Goal: Task Accomplishment & Management: Manage account settings

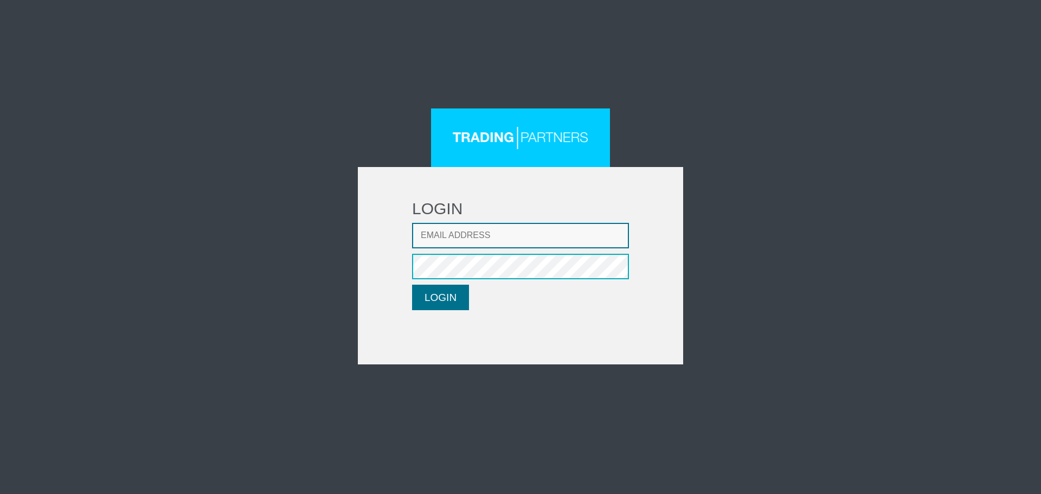
type input "lpatsalidou@fxcess.com"
click at [440, 304] on button "LOGIN" at bounding box center [440, 297] width 57 height 25
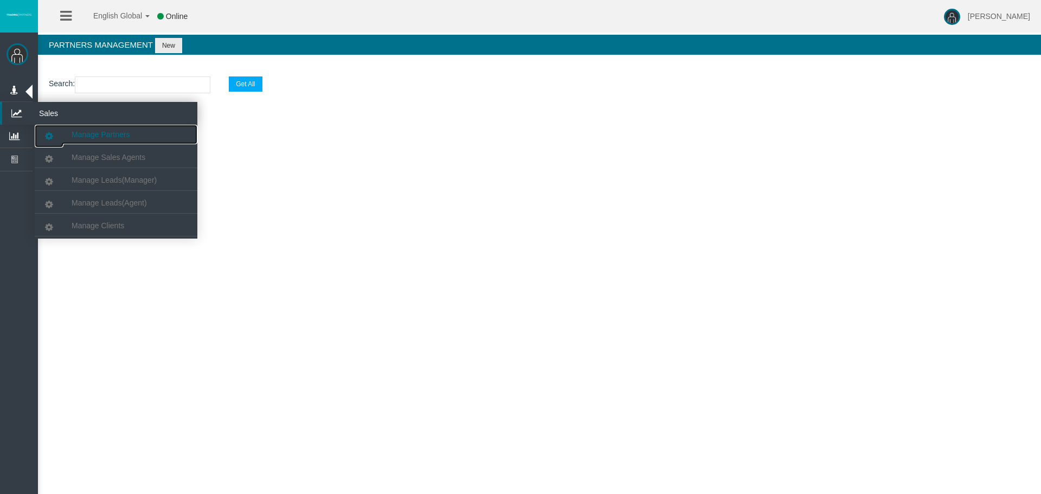
click at [96, 134] on span "Manage Partners" at bounding box center [101, 134] width 58 height 9
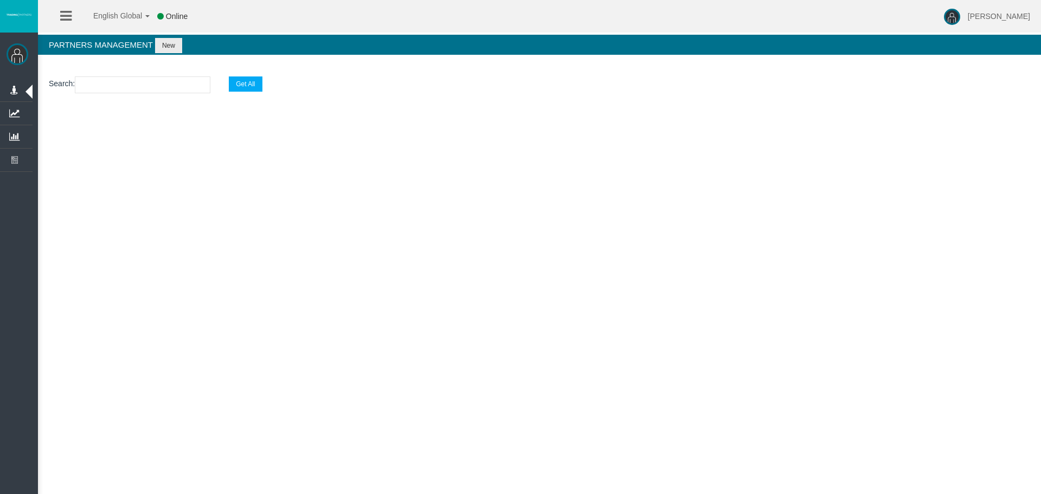
click at [135, 83] on input "text" at bounding box center [143, 84] width 136 height 17
click at [144, 89] on input "text" at bounding box center [143, 84] width 136 height 17
paste input "IBfta7k"
type input "IBfta7k"
select select "25"
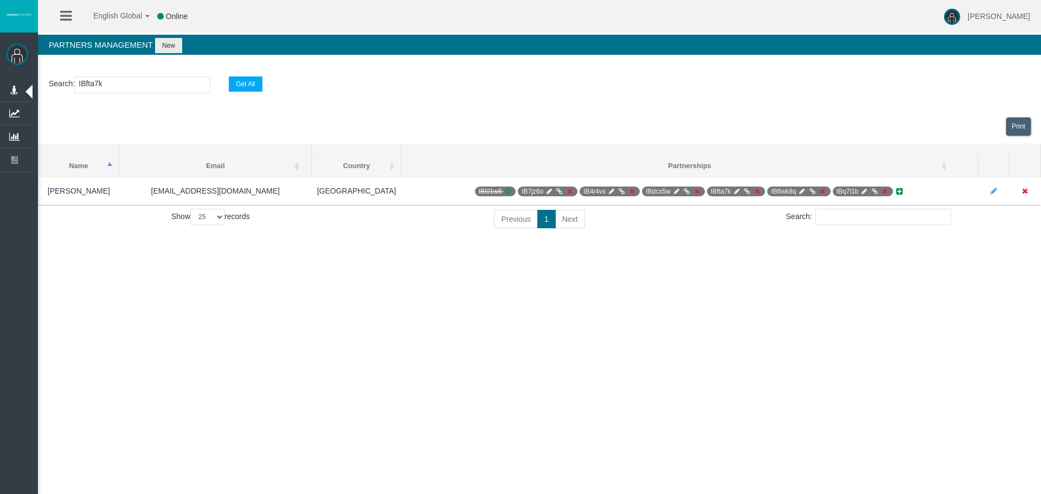
drag, startPoint x: 156, startPoint y: 83, endPoint x: 0, endPoint y: 77, distance: 155.7
click at [23, 85] on div "[PERSON_NAME] Administration Manage Roles Manage Users" at bounding box center [530, 125] width 1022 height 250
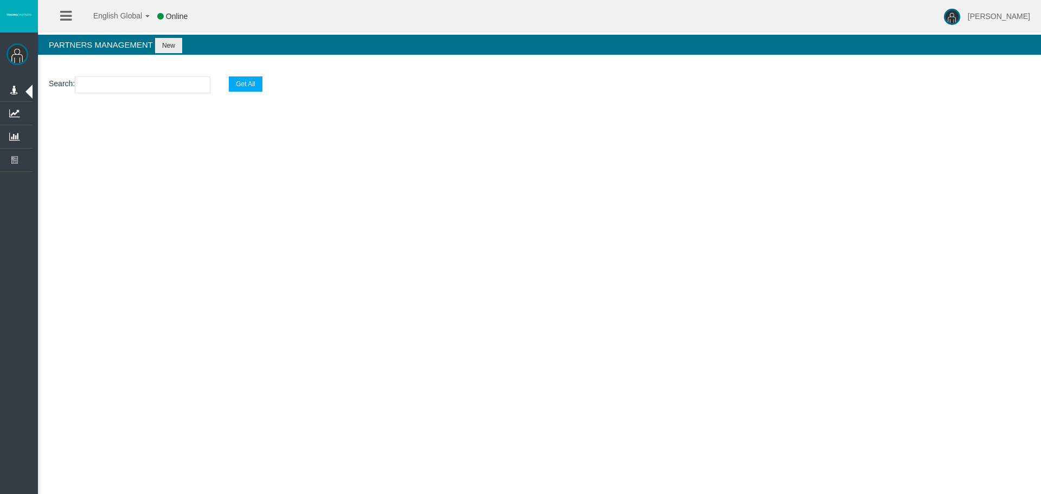
paste input "IBfta7k"
type input "IBfta7k"
select select "25"
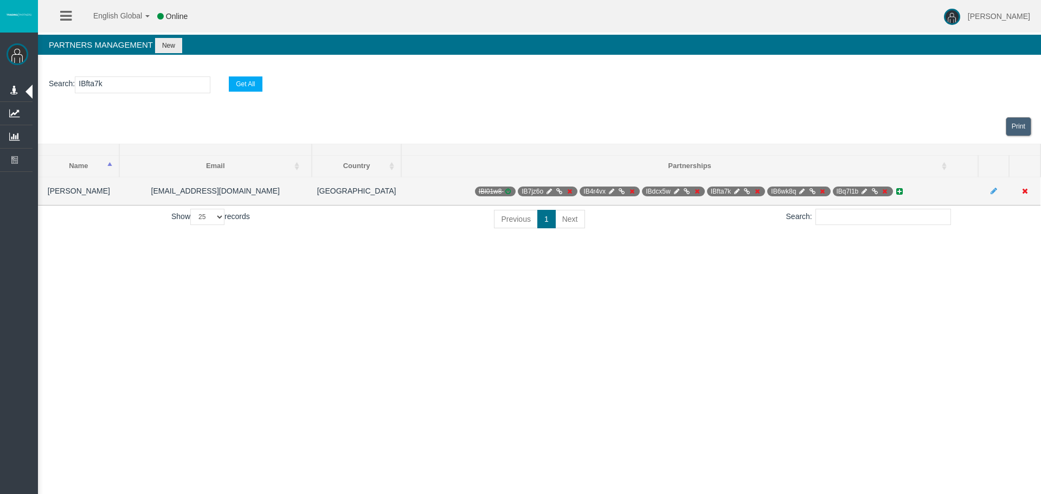
click at [80, 191] on td "[PERSON_NAME]" at bounding box center [78, 191] width 81 height 28
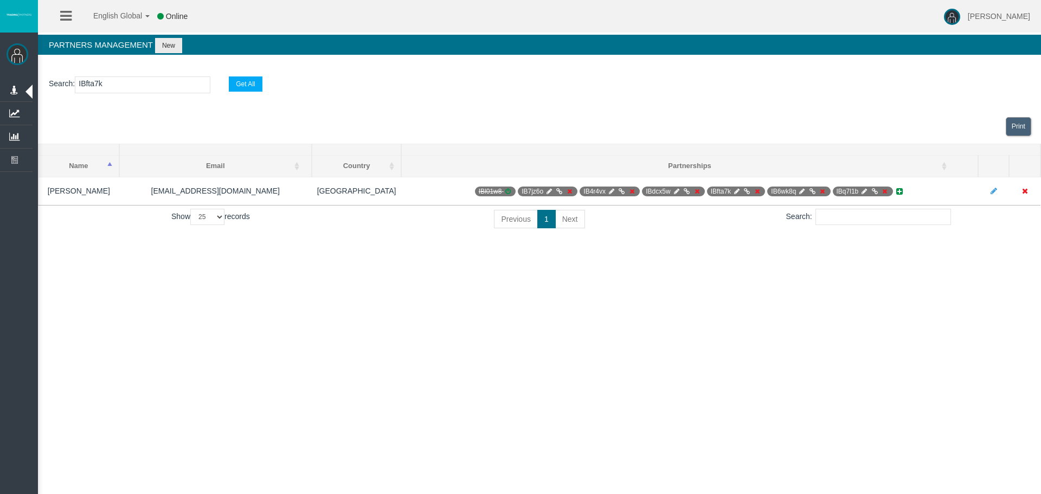
drag, startPoint x: 123, startPoint y: 79, endPoint x: 64, endPoint y: 81, distance: 59.1
click at [64, 81] on p "Search : IBfta7k Get All" at bounding box center [539, 84] width 981 height 17
click at [332, 124] on div "Print" at bounding box center [539, 126] width 1003 height 34
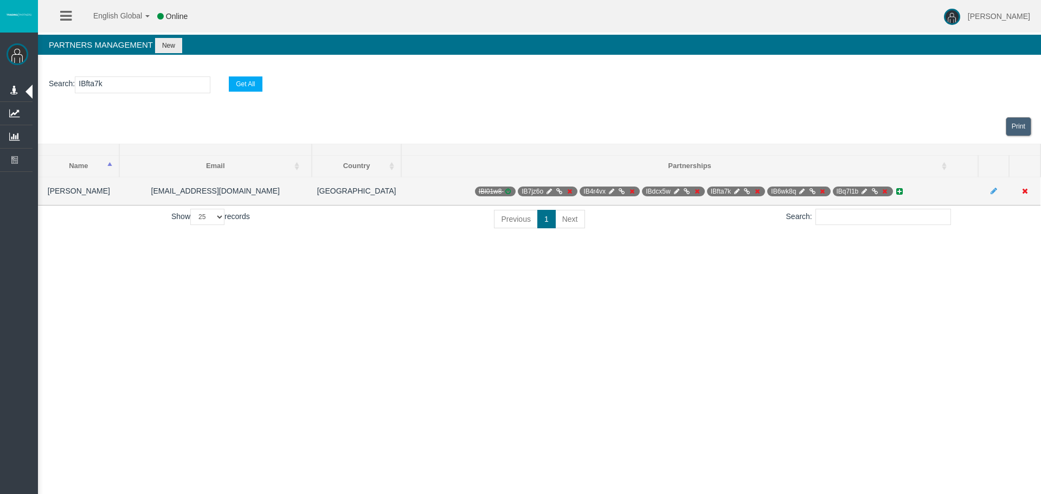
click at [753, 191] on icon at bounding box center [757, 191] width 8 height 7
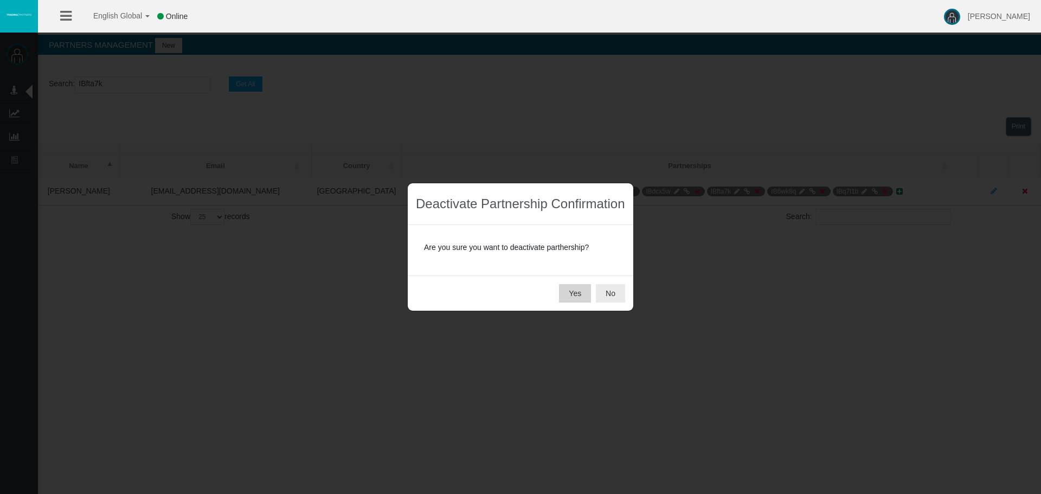
click at [575, 296] on button "Yes" at bounding box center [575, 293] width 32 height 18
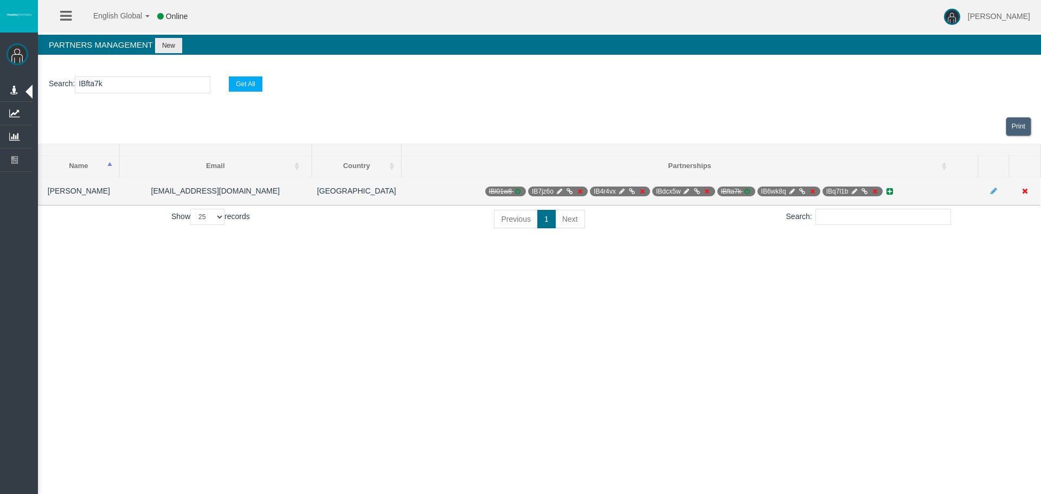
click at [772, 192] on span "IB6wk8q" at bounding box center [788, 191] width 63 height 10
click at [808, 190] on icon at bounding box center [812, 191] width 8 height 7
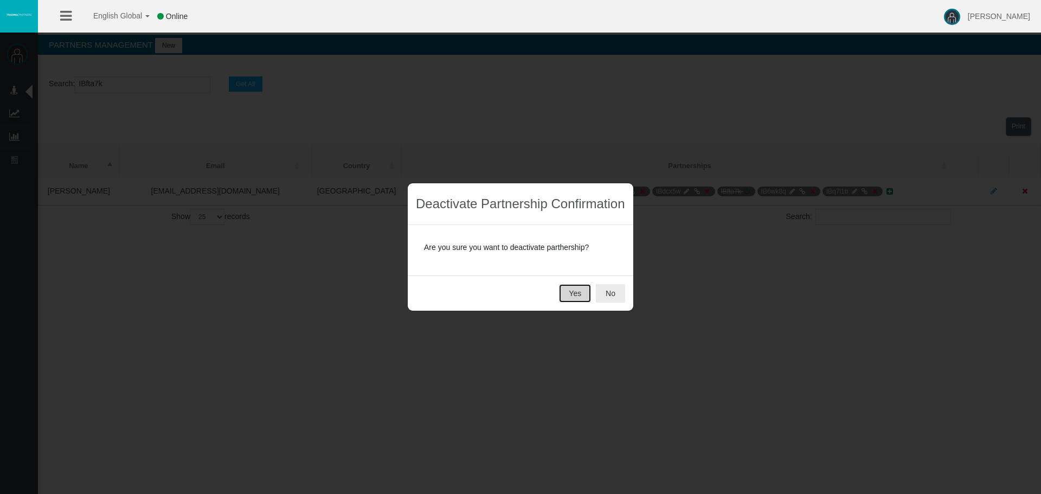
click at [586, 295] on button "Yes" at bounding box center [575, 293] width 32 height 18
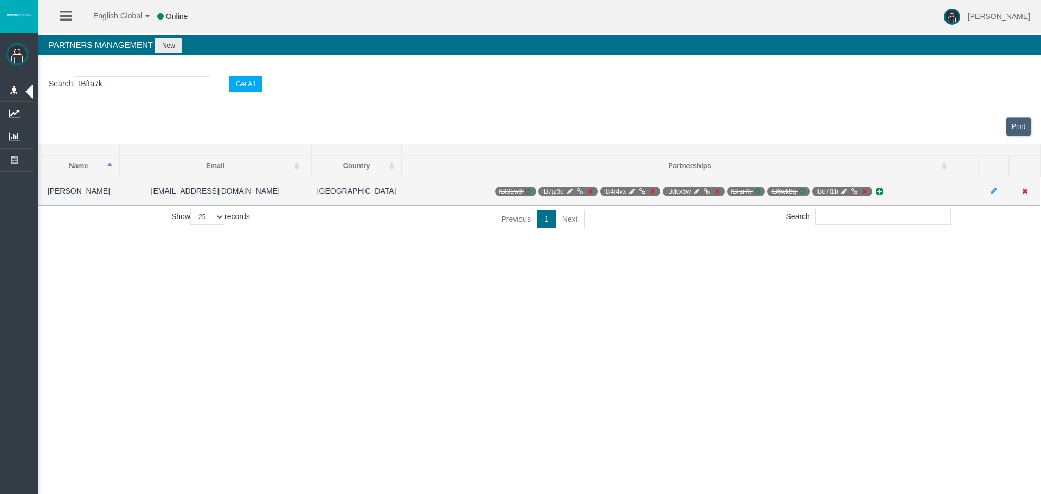
click at [860, 192] on icon at bounding box center [864, 191] width 8 height 7
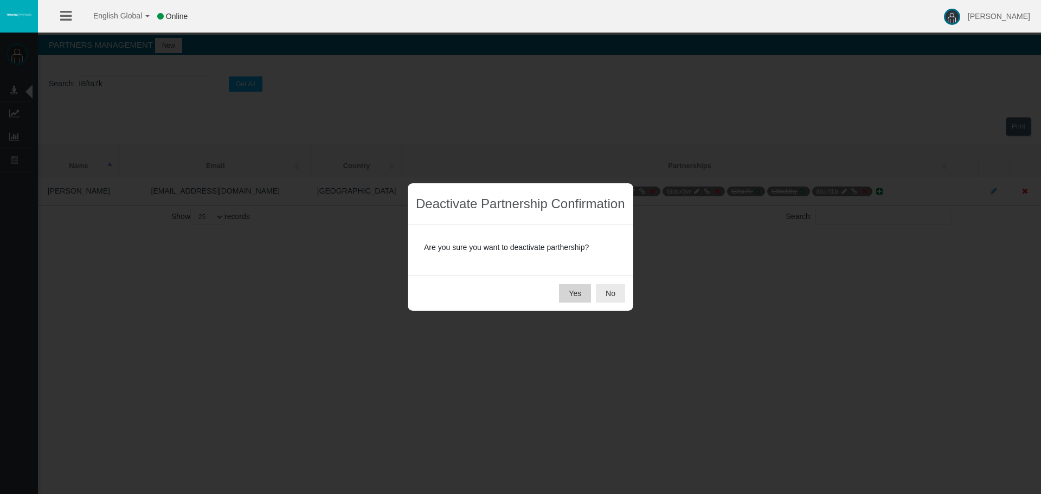
click at [578, 289] on button "Yes" at bounding box center [575, 293] width 32 height 18
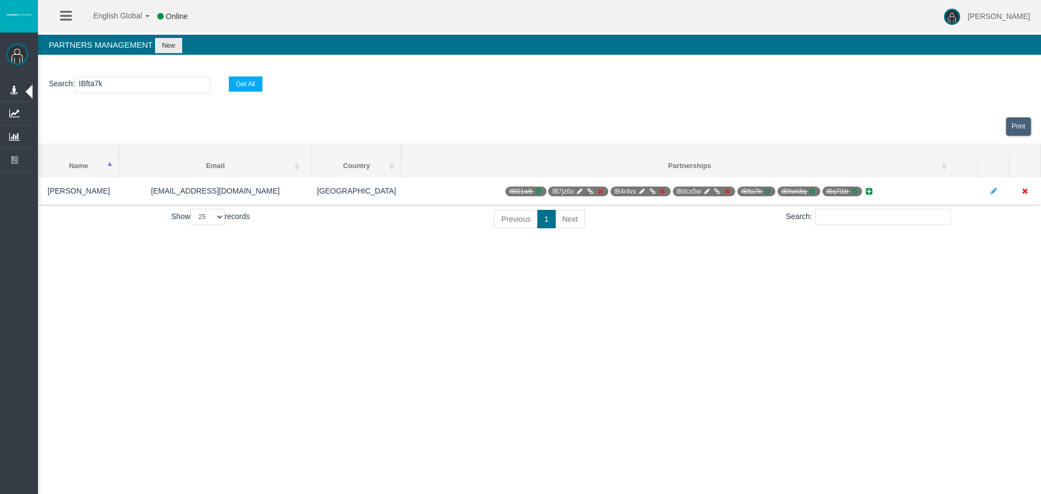
click at [157, 78] on input "IBfta7k" at bounding box center [143, 84] width 136 height 17
drag, startPoint x: 158, startPoint y: 82, endPoint x: -140, endPoint y: 81, distance: 298.1
click at [0, 81] on html "English Global 简体中文 English Global 日本語 한국어 Online [PERSON_NAME] Help Log Out [P…" at bounding box center [520, 247] width 1041 height 494
paste input "tg7v0"
type input "IBtg7v0"
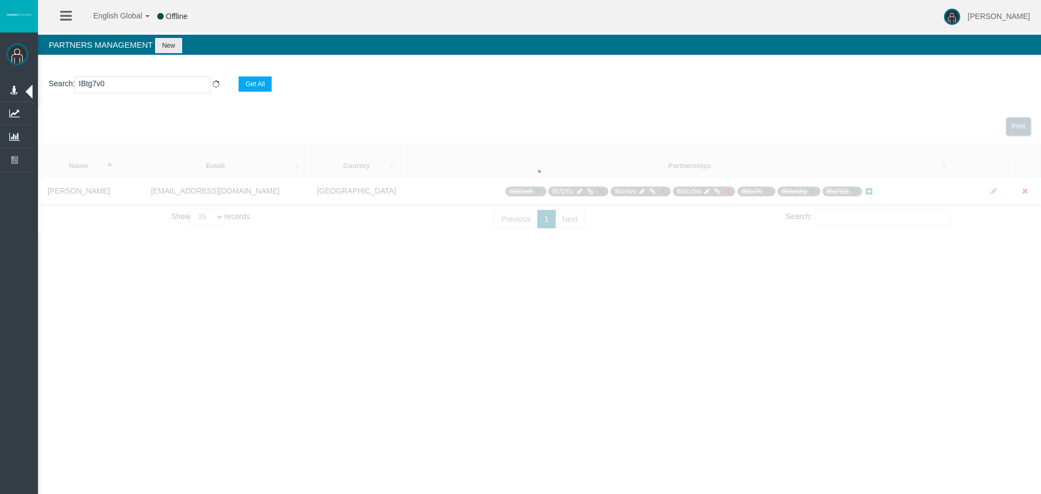
select select "25"
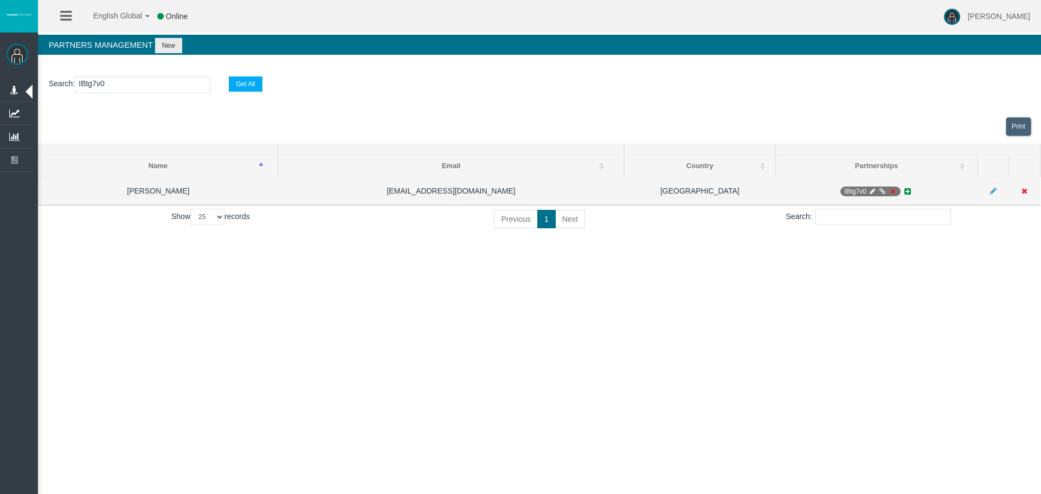
click at [893, 188] on icon at bounding box center [892, 191] width 8 height 7
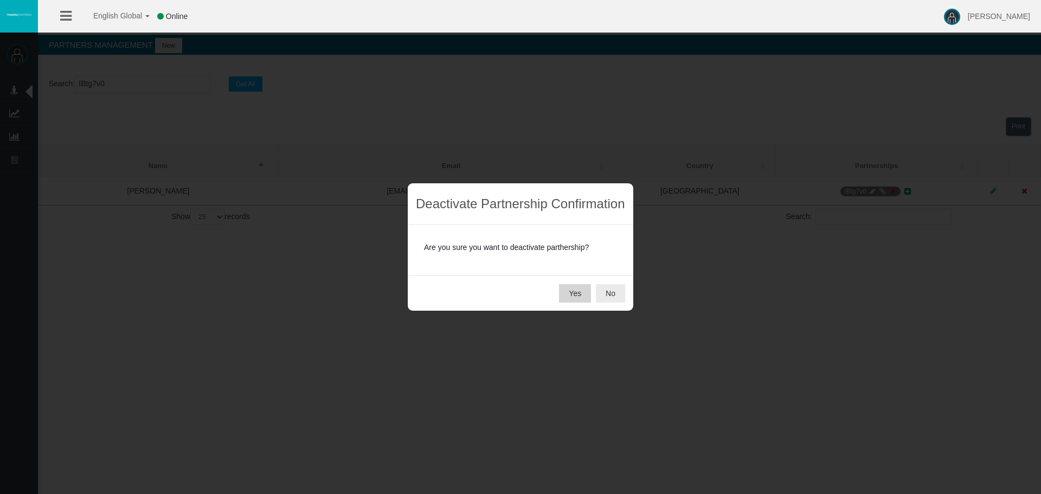
click at [581, 288] on button "Yes" at bounding box center [575, 293] width 32 height 18
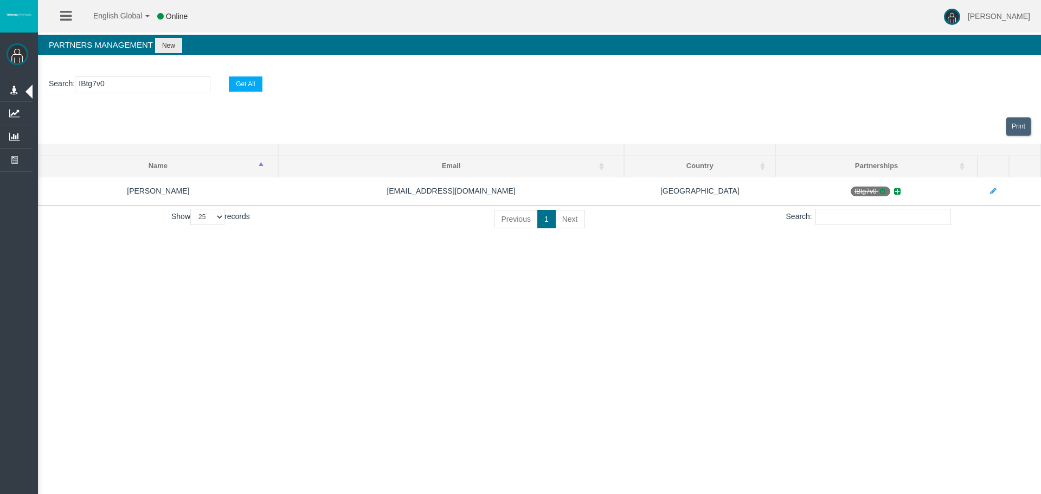
drag, startPoint x: 135, startPoint y: 82, endPoint x: -77, endPoint y: 70, distance: 212.2
click at [0, 70] on html "English Global 简体中文 English Global 日本語 한국어 Online [PERSON_NAME] Help Log Out [P…" at bounding box center [520, 247] width 1041 height 494
paste input "pzfpf"
type input "IBpzfpf"
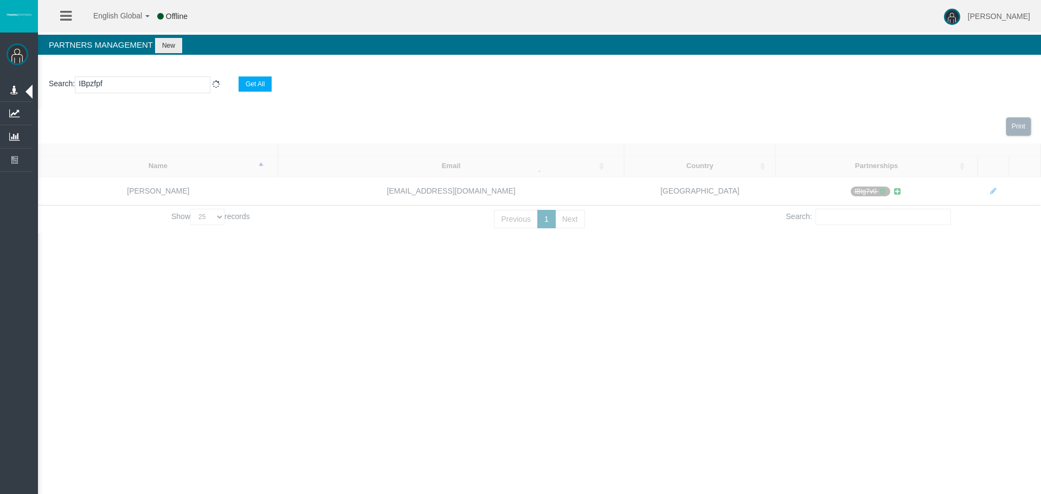
select select "25"
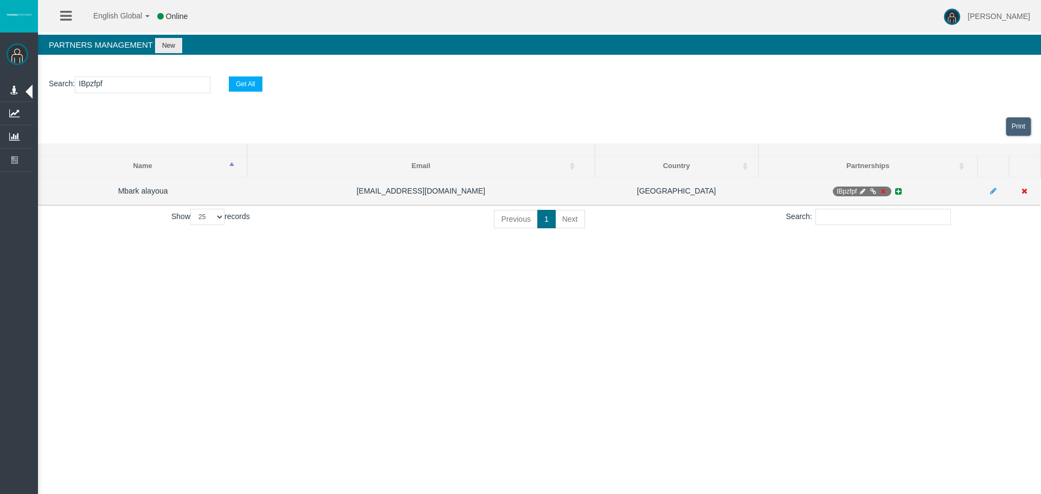
click at [884, 188] on icon at bounding box center [883, 191] width 8 height 7
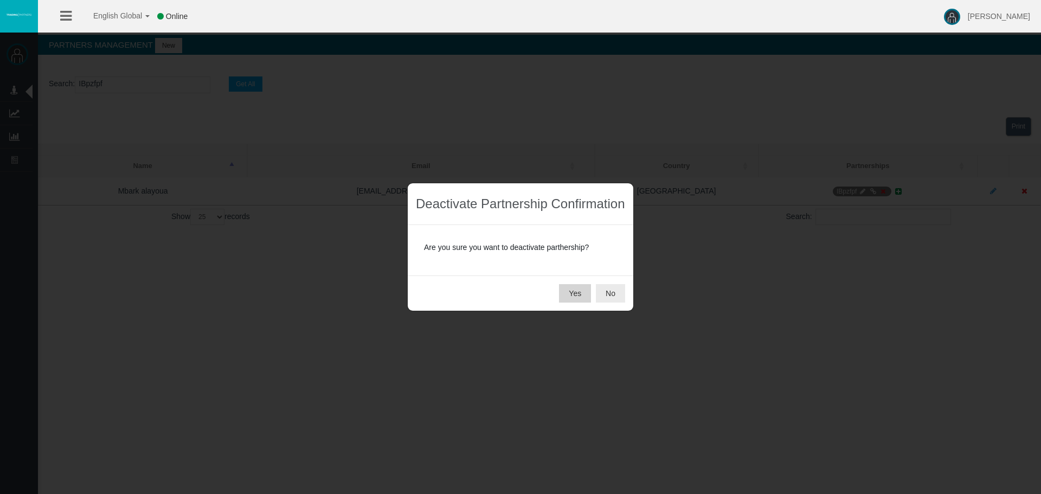
click at [575, 286] on button "Yes" at bounding box center [575, 293] width 32 height 18
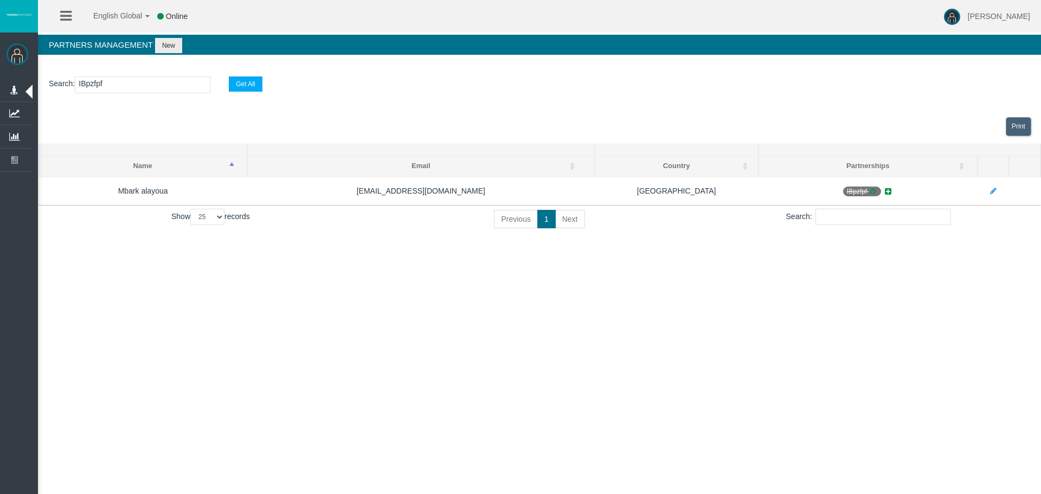
click at [154, 80] on input "IBpzfpf" at bounding box center [143, 84] width 136 height 17
drag, startPoint x: 162, startPoint y: 85, endPoint x: 48, endPoint y: 85, distance: 113.3
click at [48, 85] on section "Search : IBpzfpf Get All" at bounding box center [539, 88] width 1003 height 44
paste input "k5e10"
type input "IBk5e10"
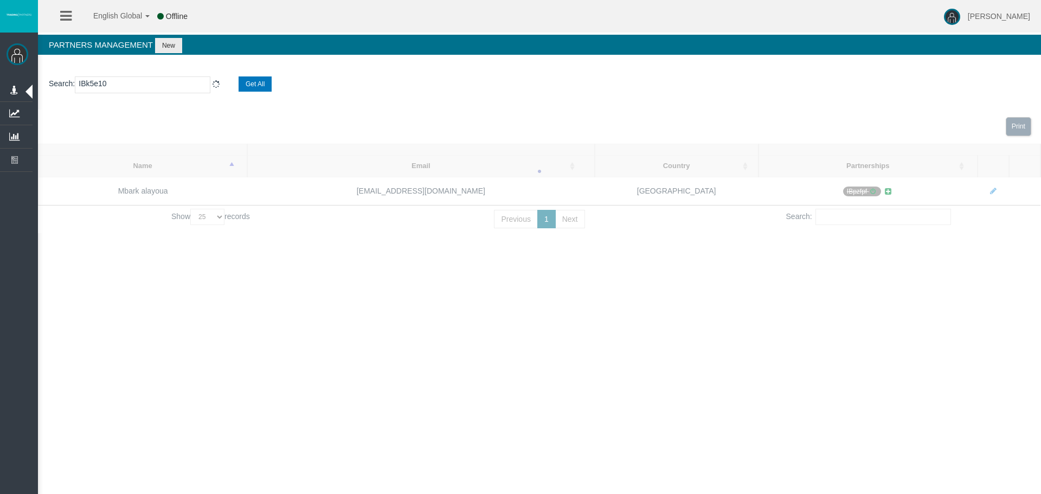
select select "25"
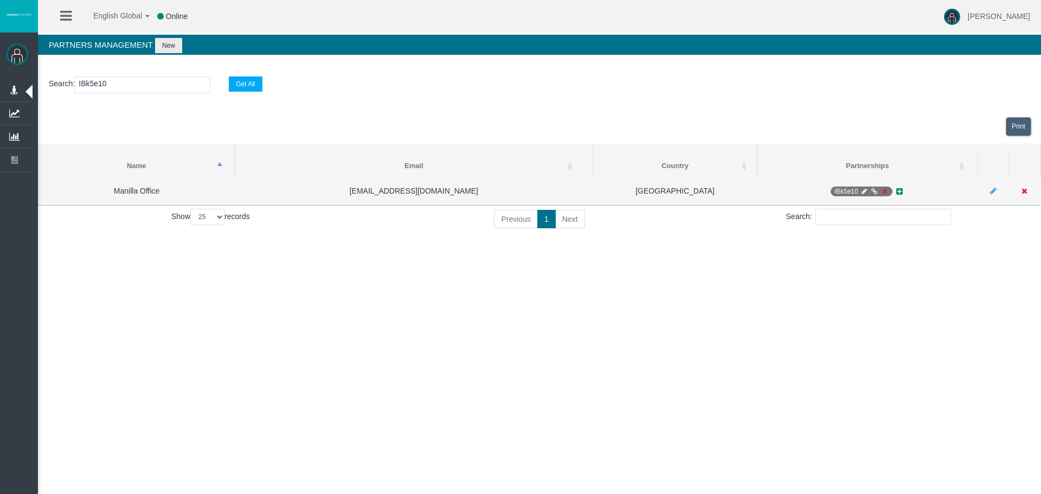
type input "IBk5e10"
click at [887, 190] on icon at bounding box center [884, 191] width 8 height 7
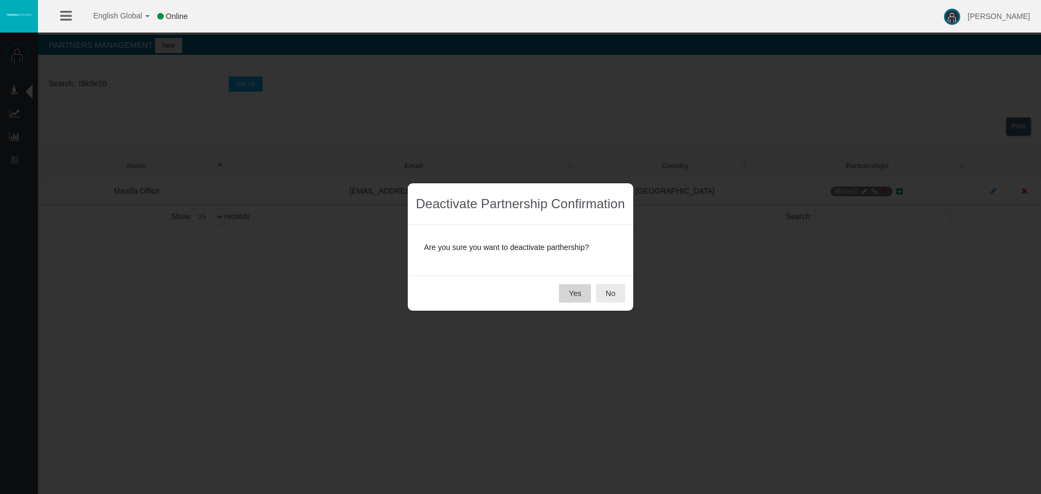
click at [585, 297] on button "Yes" at bounding box center [575, 293] width 32 height 18
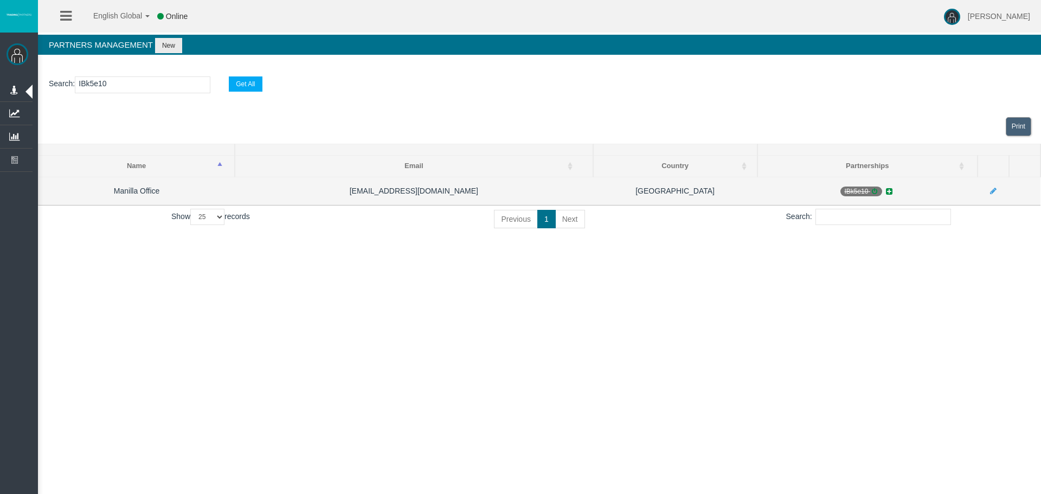
click at [874, 190] on icon at bounding box center [874, 191] width 8 height 7
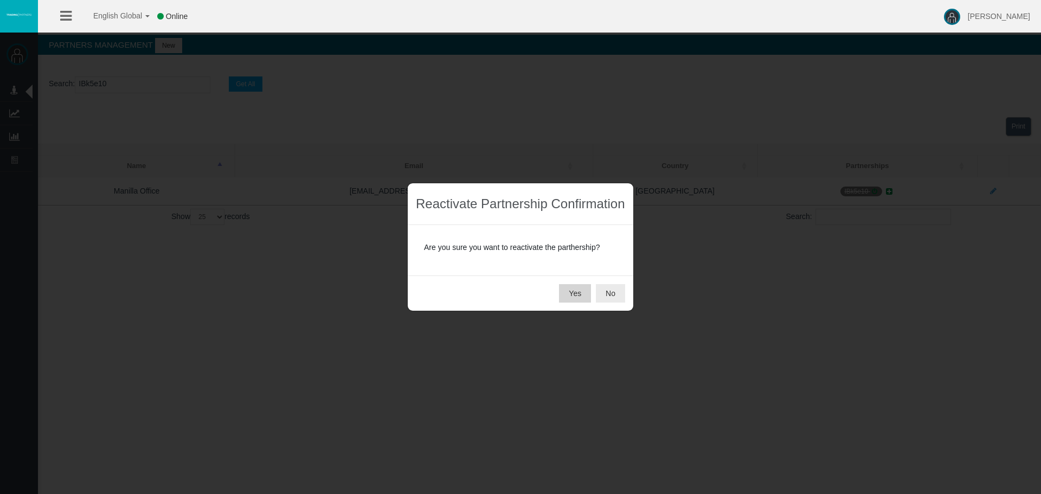
click at [579, 289] on button "Yes" at bounding box center [575, 293] width 32 height 18
